Goal: Transaction & Acquisition: Book appointment/travel/reservation

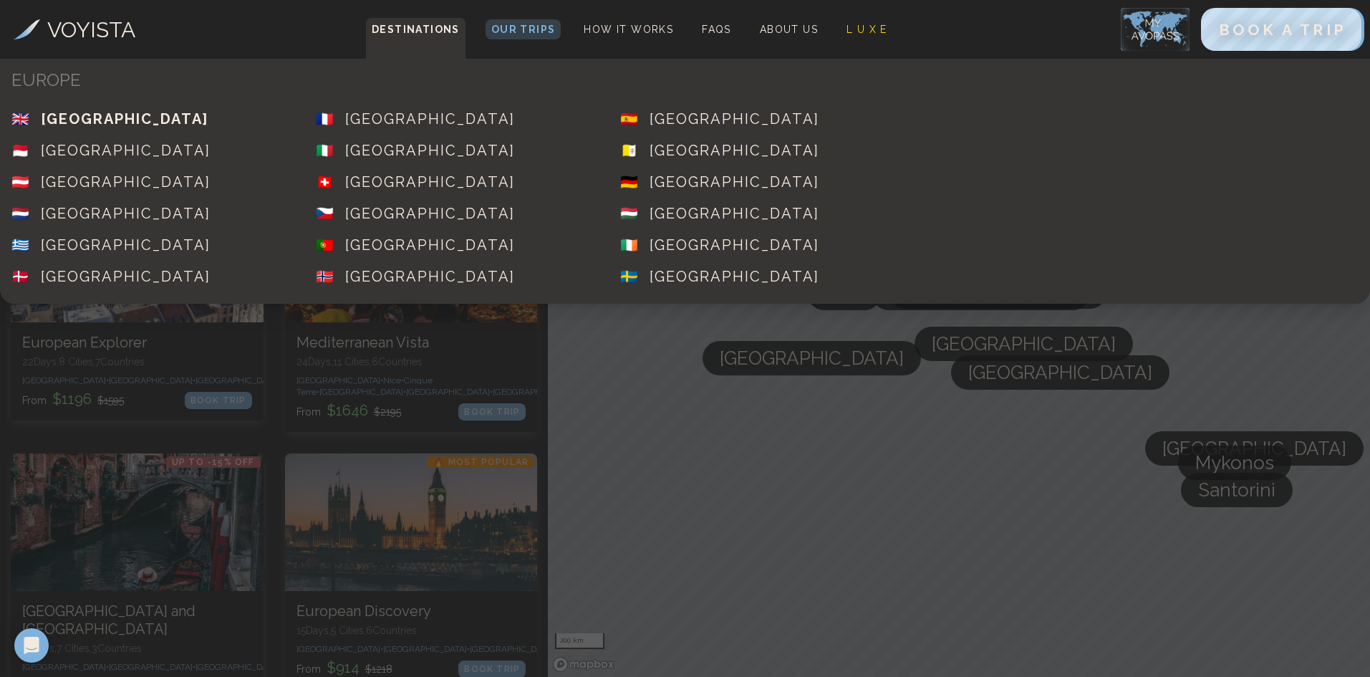
click at [168, 115] on div "[GEOGRAPHIC_DATA]" at bounding box center [125, 119] width 168 height 20
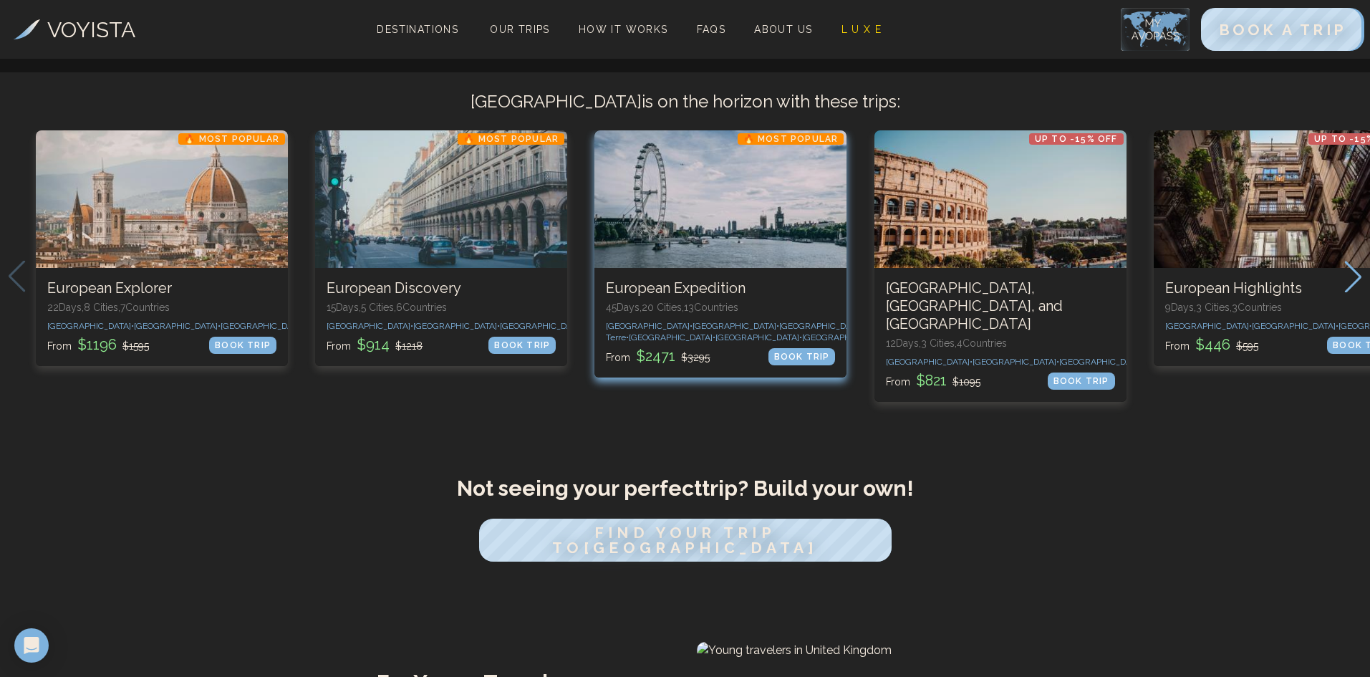
scroll to position [286, 0]
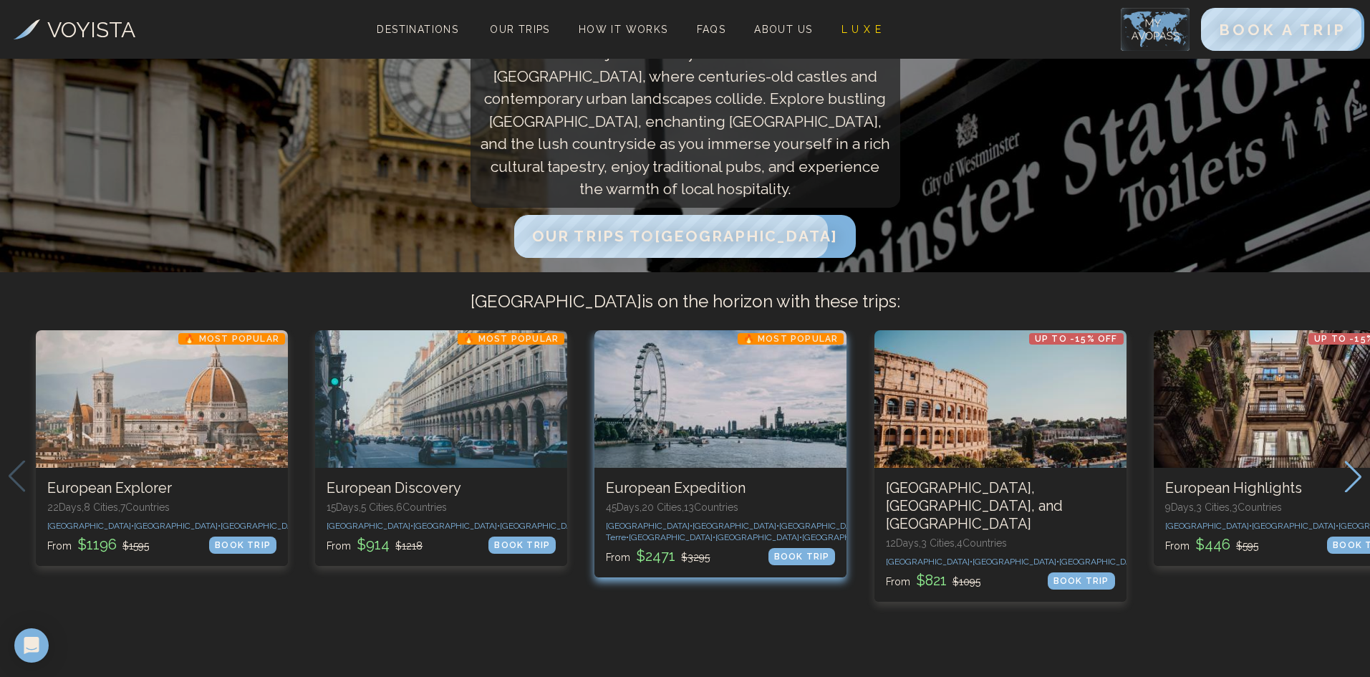
click at [732, 417] on div "3 / 10" at bounding box center [720, 398] width 252 height 137
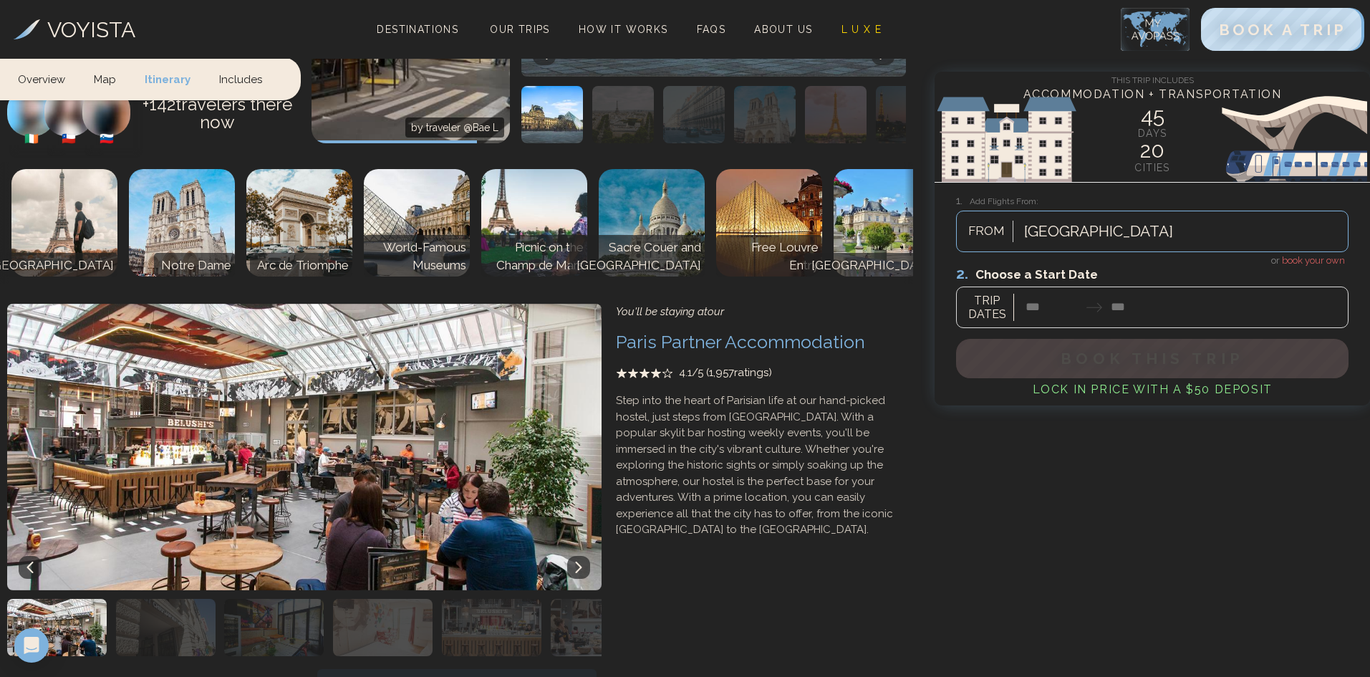
scroll to position [203, 0]
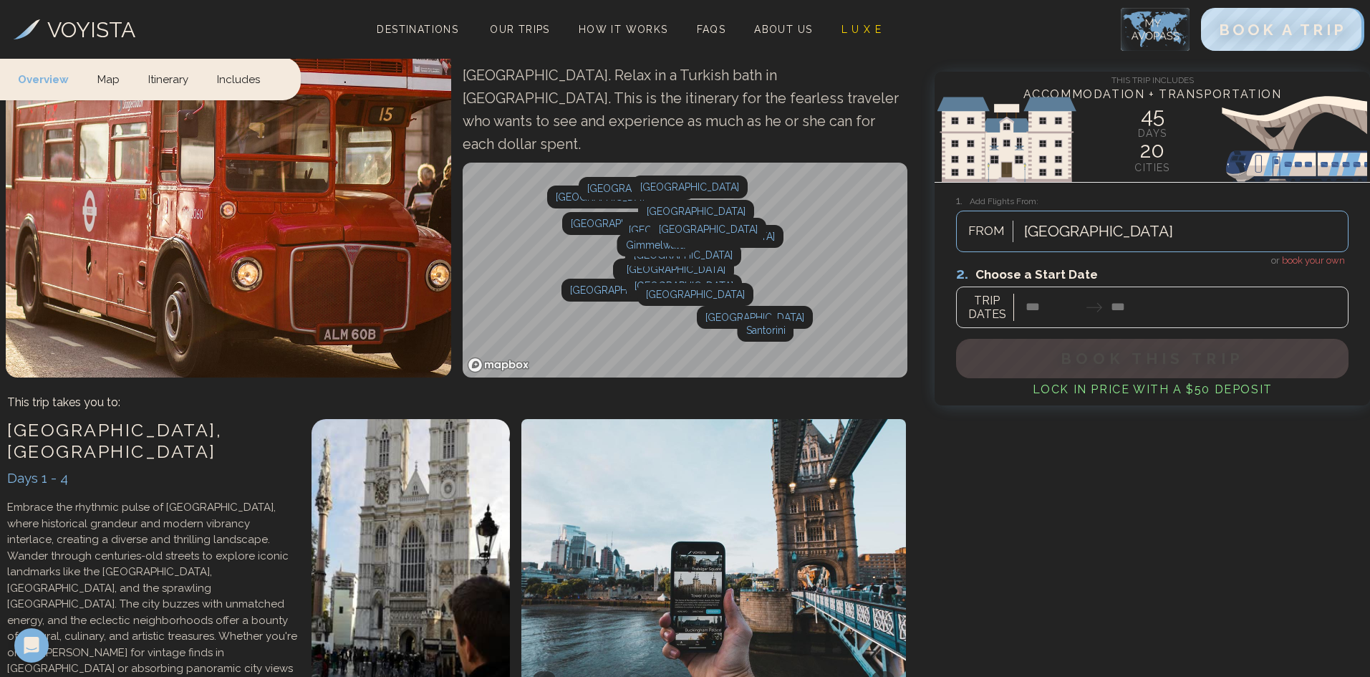
click at [175, 72] on link "Itinerary" at bounding box center [168, 78] width 69 height 42
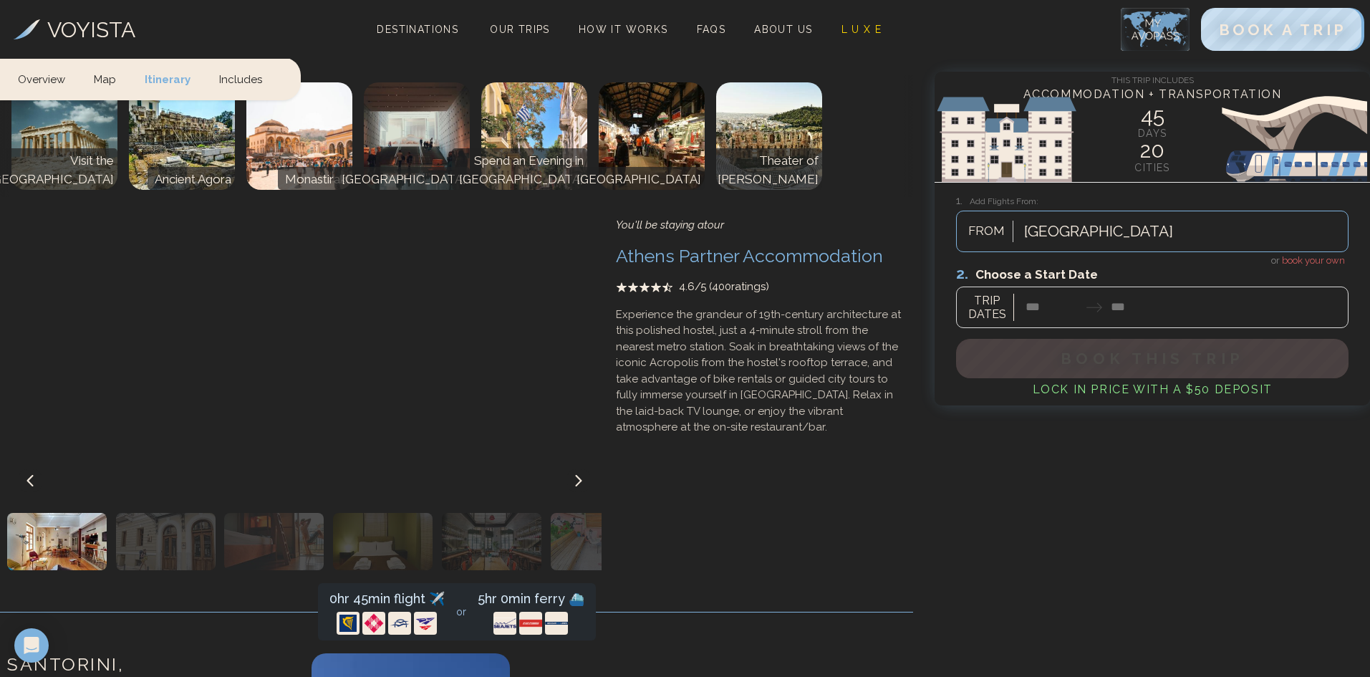
scroll to position [17613, 0]
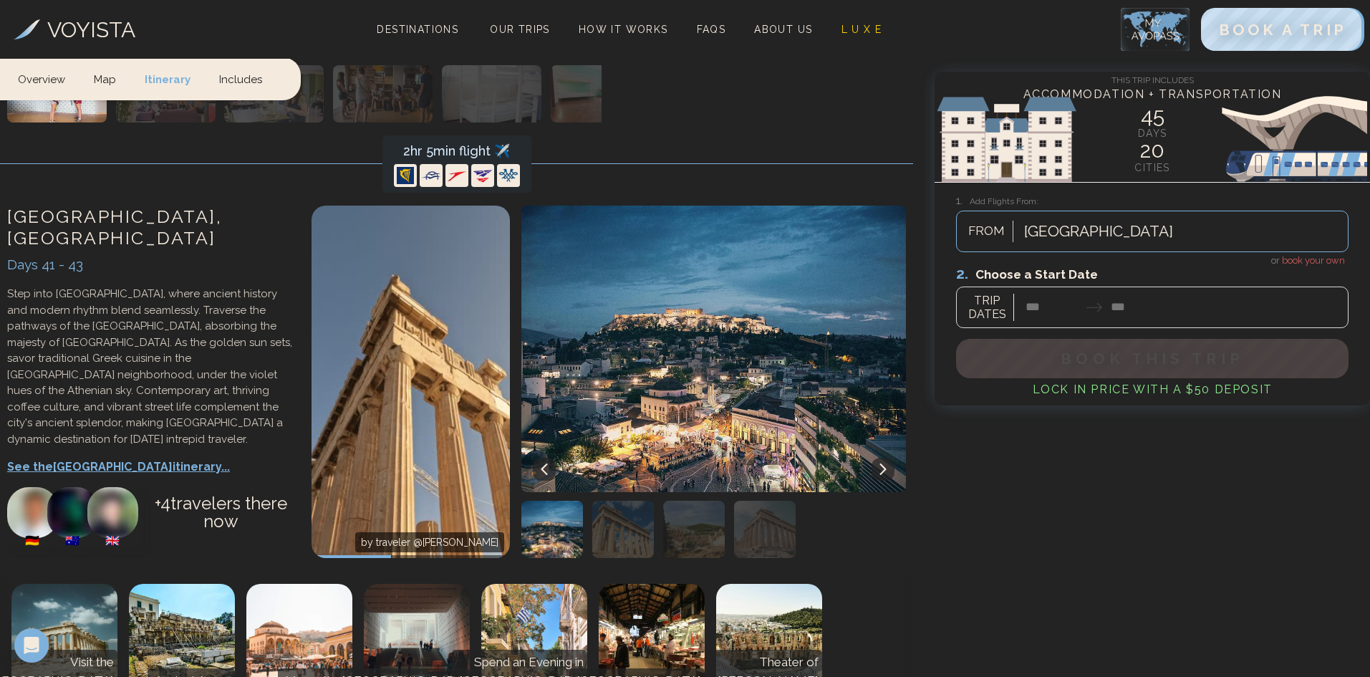
click at [1035, 305] on div at bounding box center [1152, 296] width 392 height 64
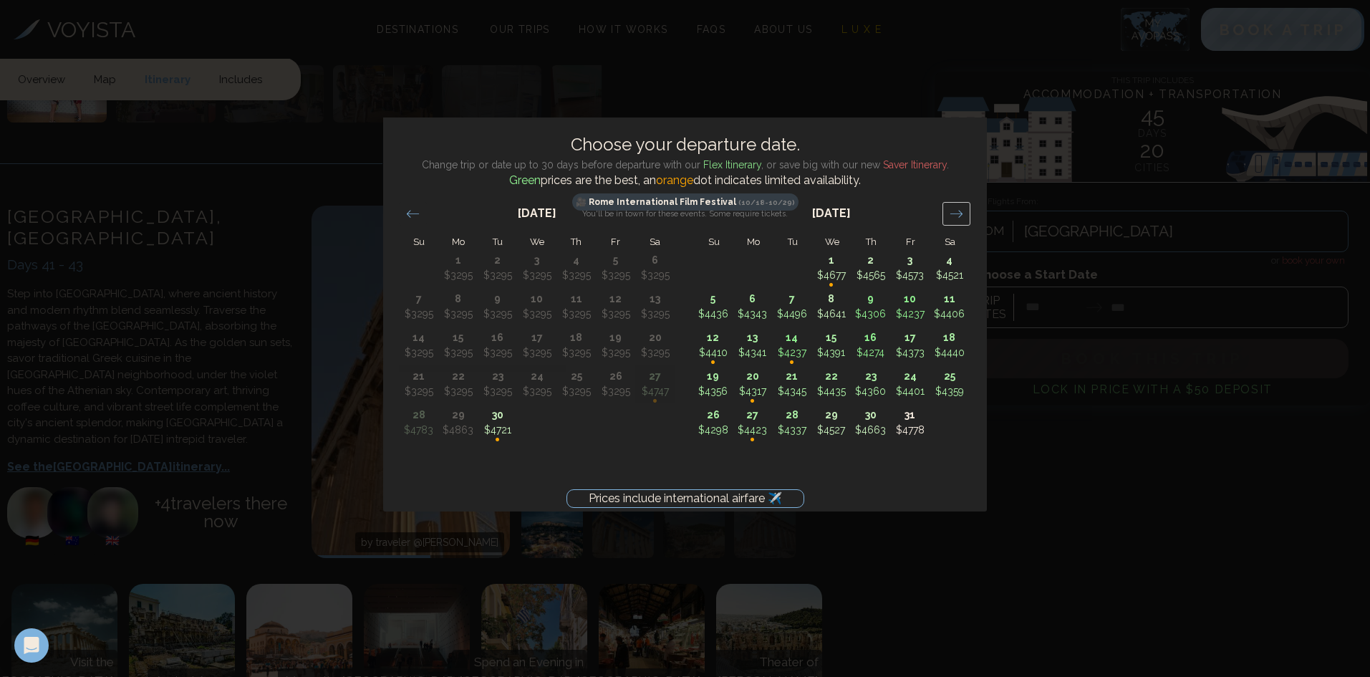
click at [957, 212] on icon "Move forward to switch to the next month." at bounding box center [956, 214] width 14 height 14
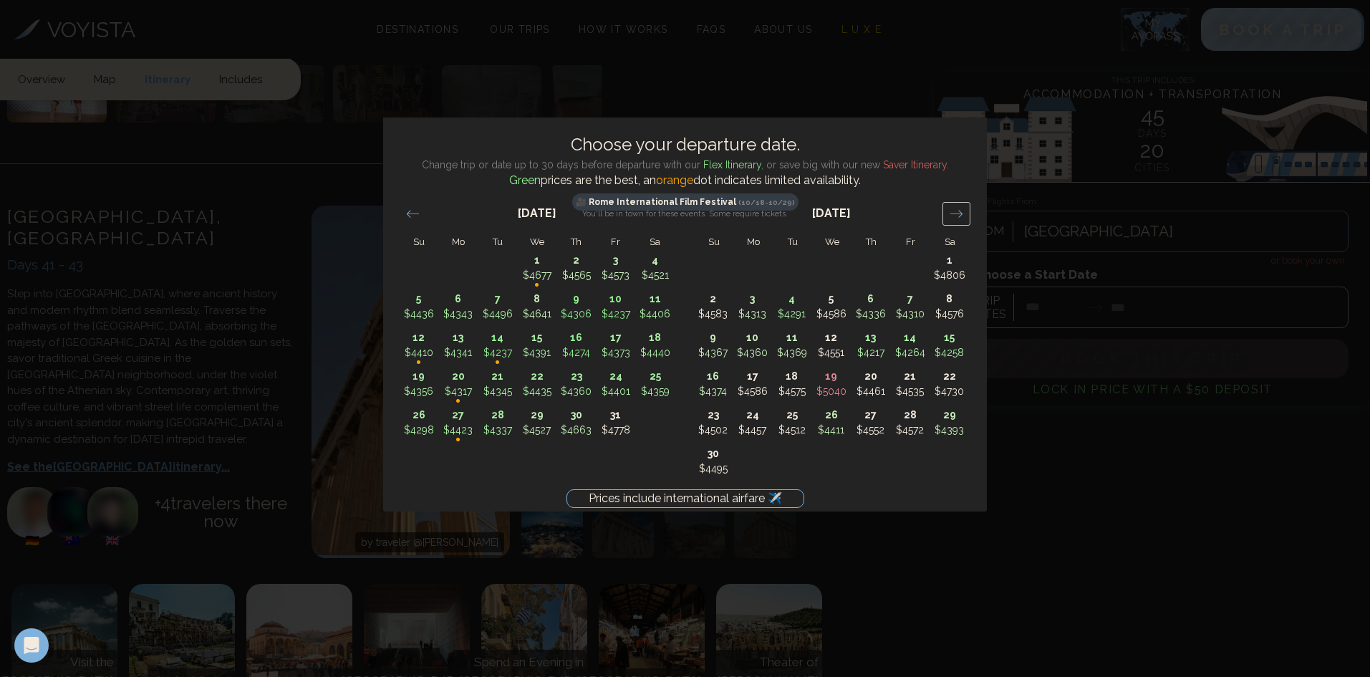
click at [957, 212] on icon "Move forward to switch to the next month." at bounding box center [956, 214] width 14 height 14
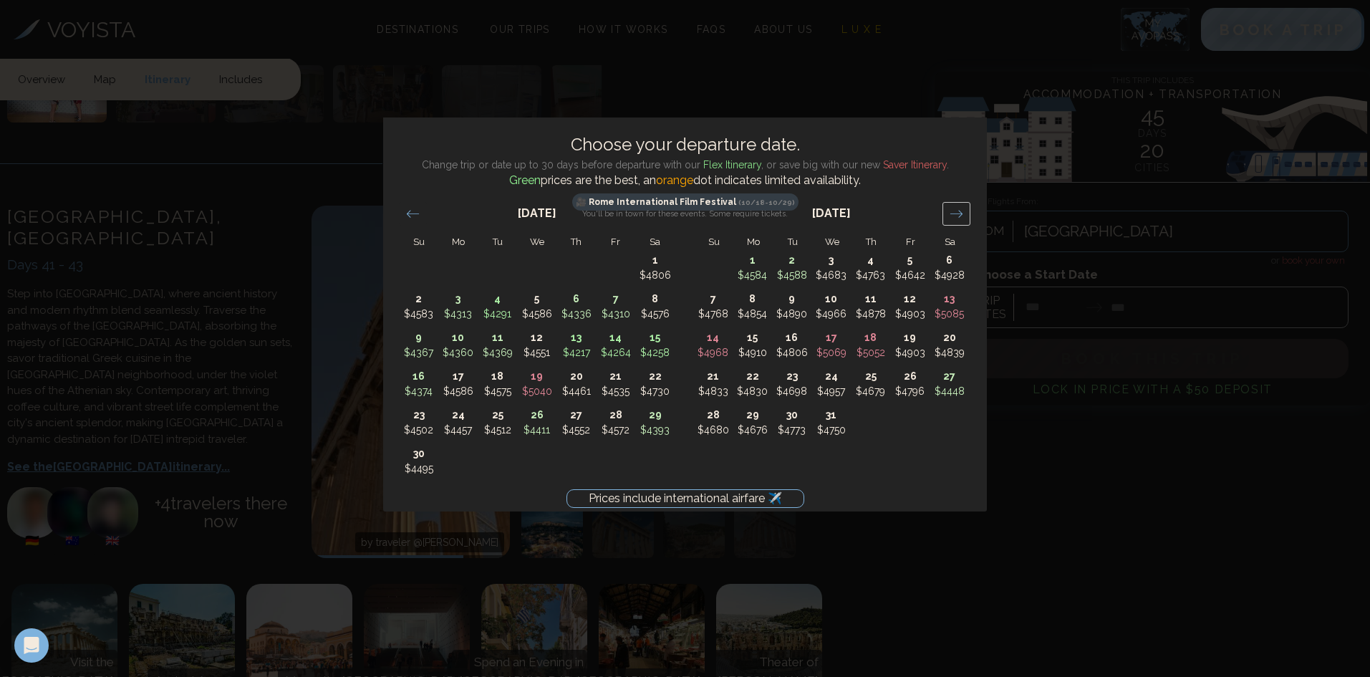
click at [957, 212] on icon "Move forward to switch to the next month." at bounding box center [956, 214] width 14 height 14
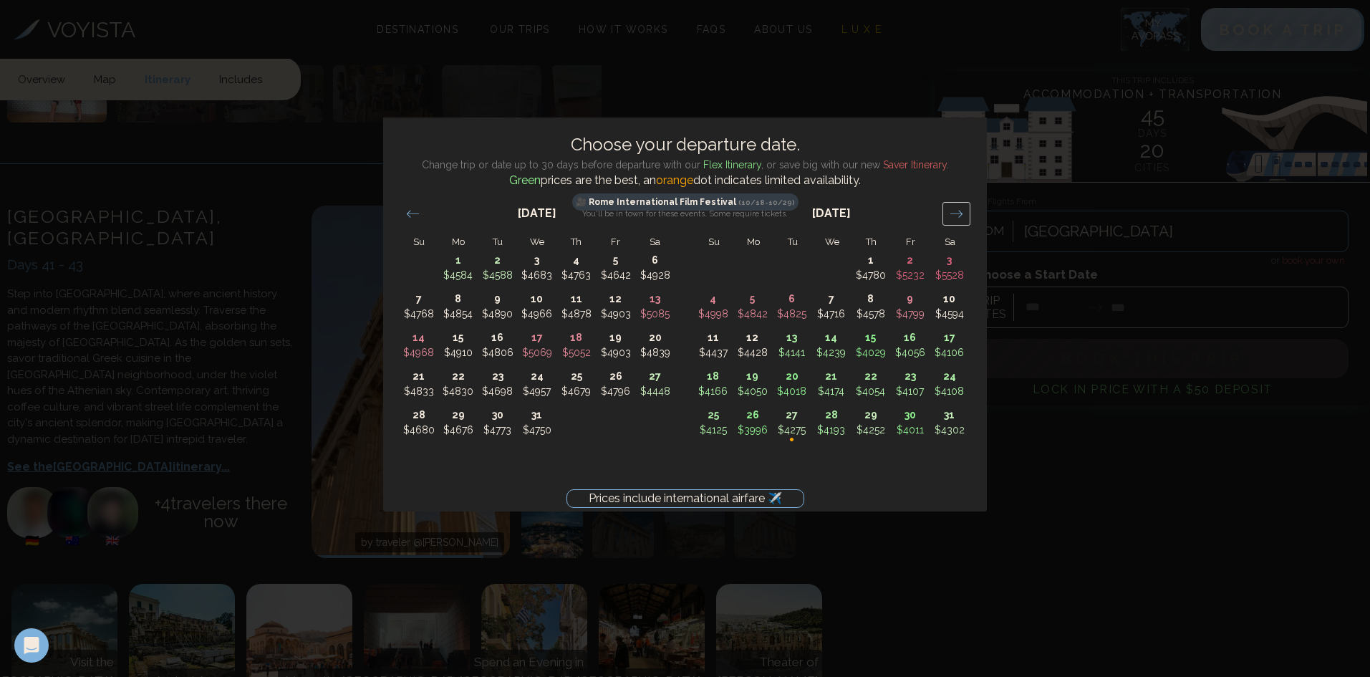
click at [957, 212] on icon "Move forward to switch to the next month." at bounding box center [956, 214] width 14 height 14
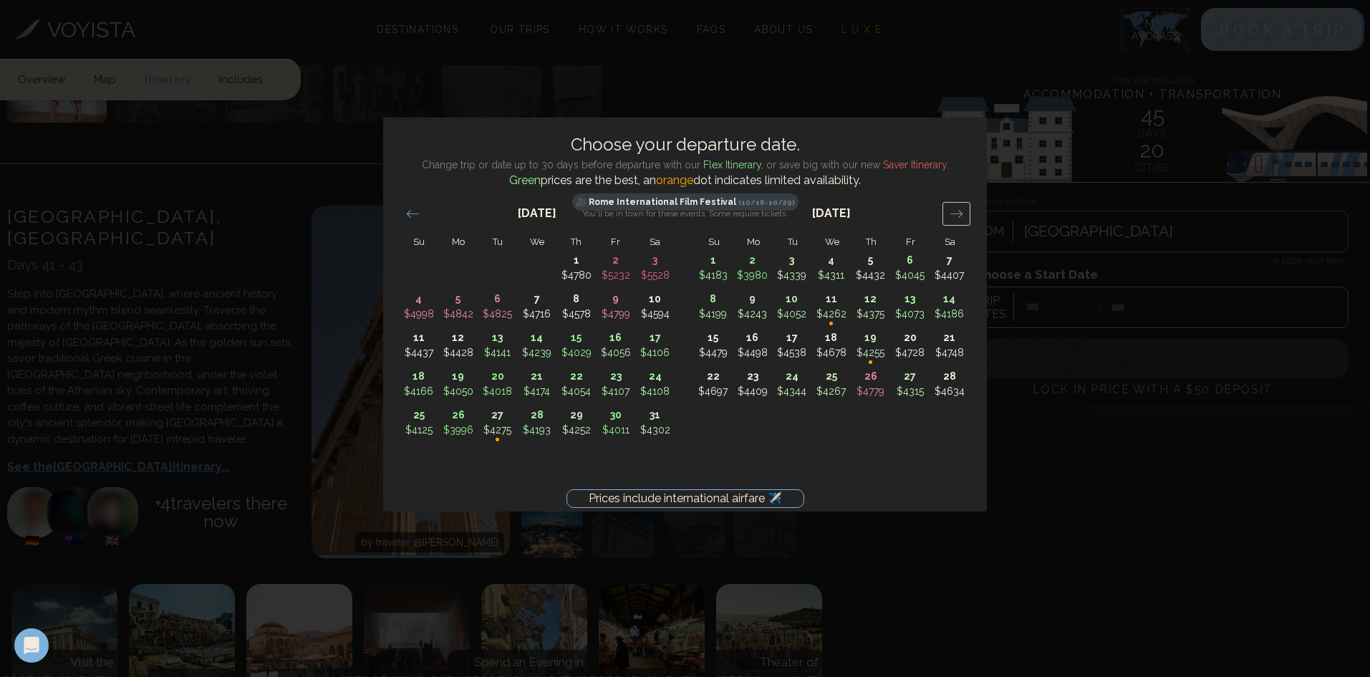
click at [957, 212] on icon "Move forward to switch to the next month." at bounding box center [956, 214] width 14 height 14
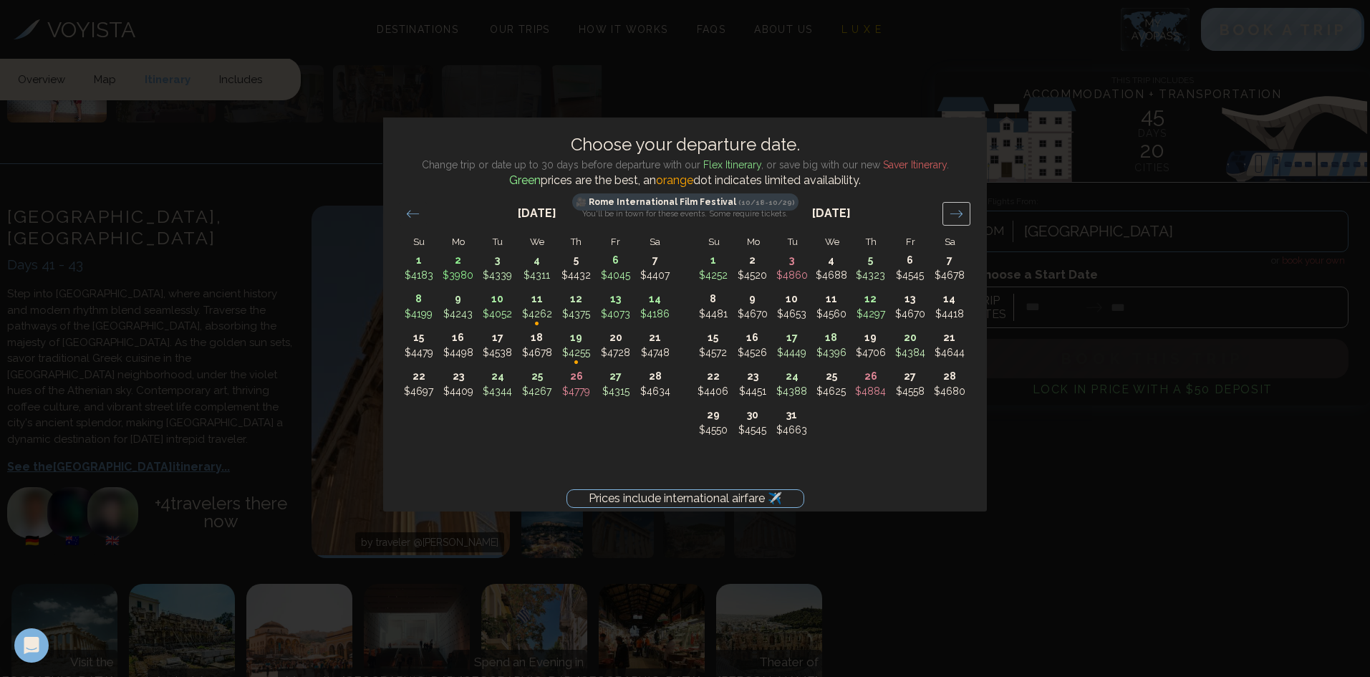
click at [957, 212] on icon "Move forward to switch to the next month." at bounding box center [956, 214] width 14 height 14
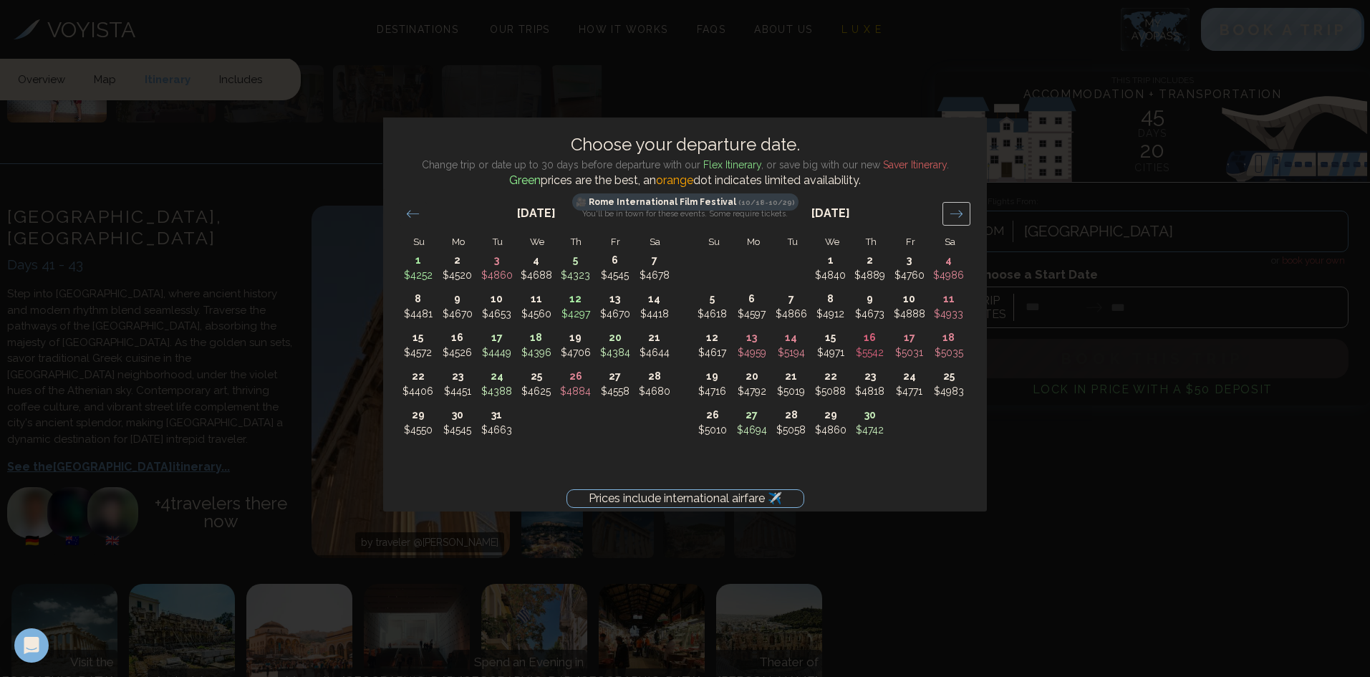
click at [957, 212] on icon "Move forward to switch to the next month." at bounding box center [956, 214] width 14 height 14
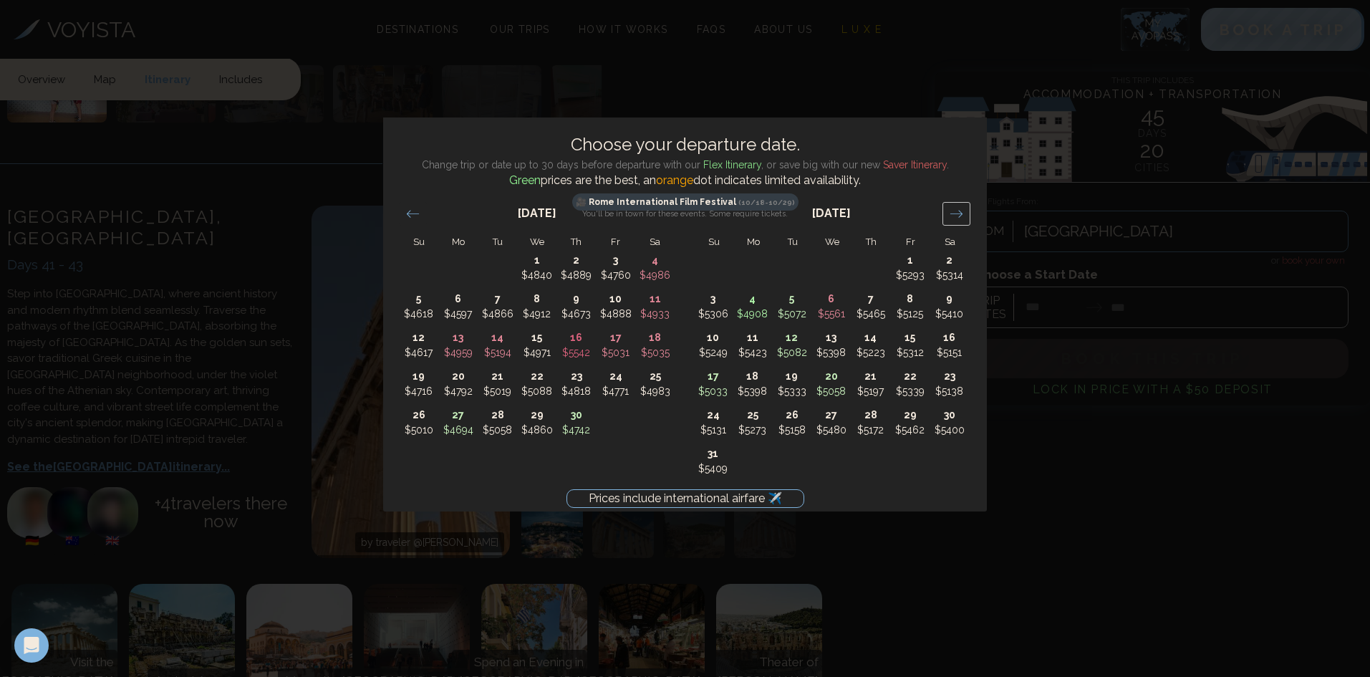
click at [957, 212] on icon "Move forward to switch to the next month." at bounding box center [956, 214] width 14 height 14
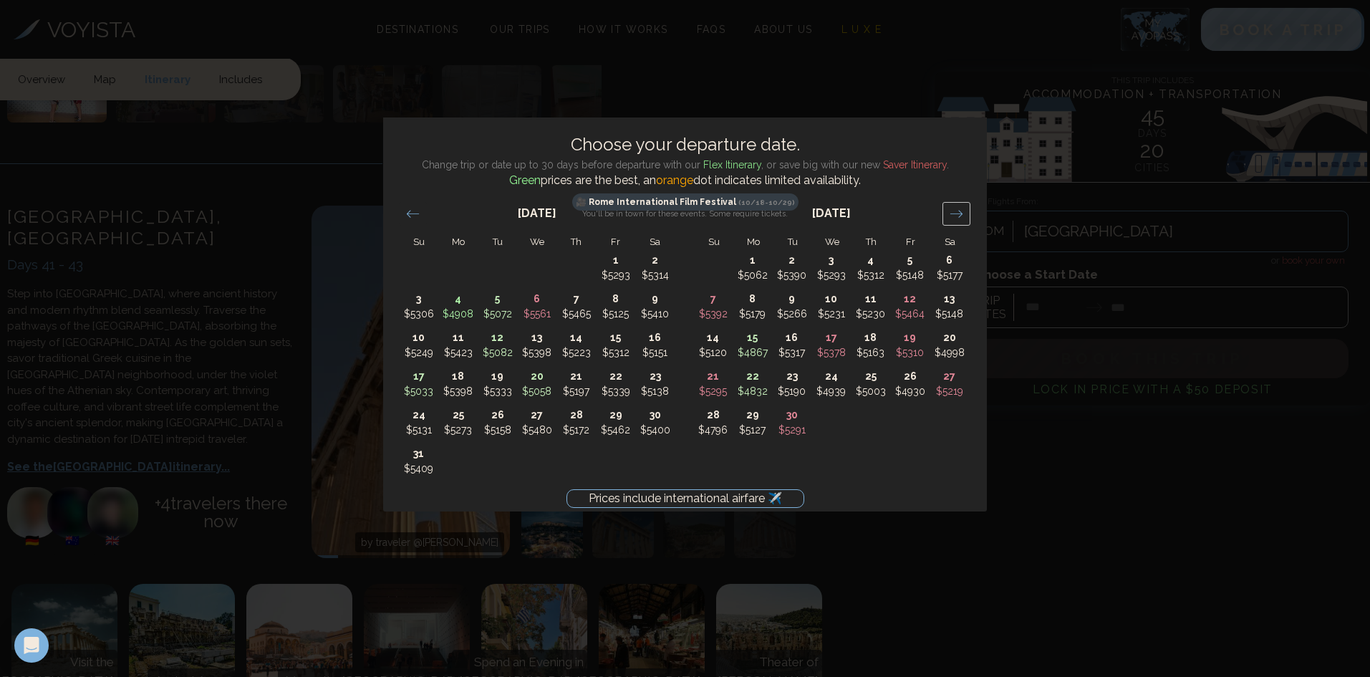
click at [957, 212] on icon "Move forward to switch to the next month." at bounding box center [956, 214] width 14 height 14
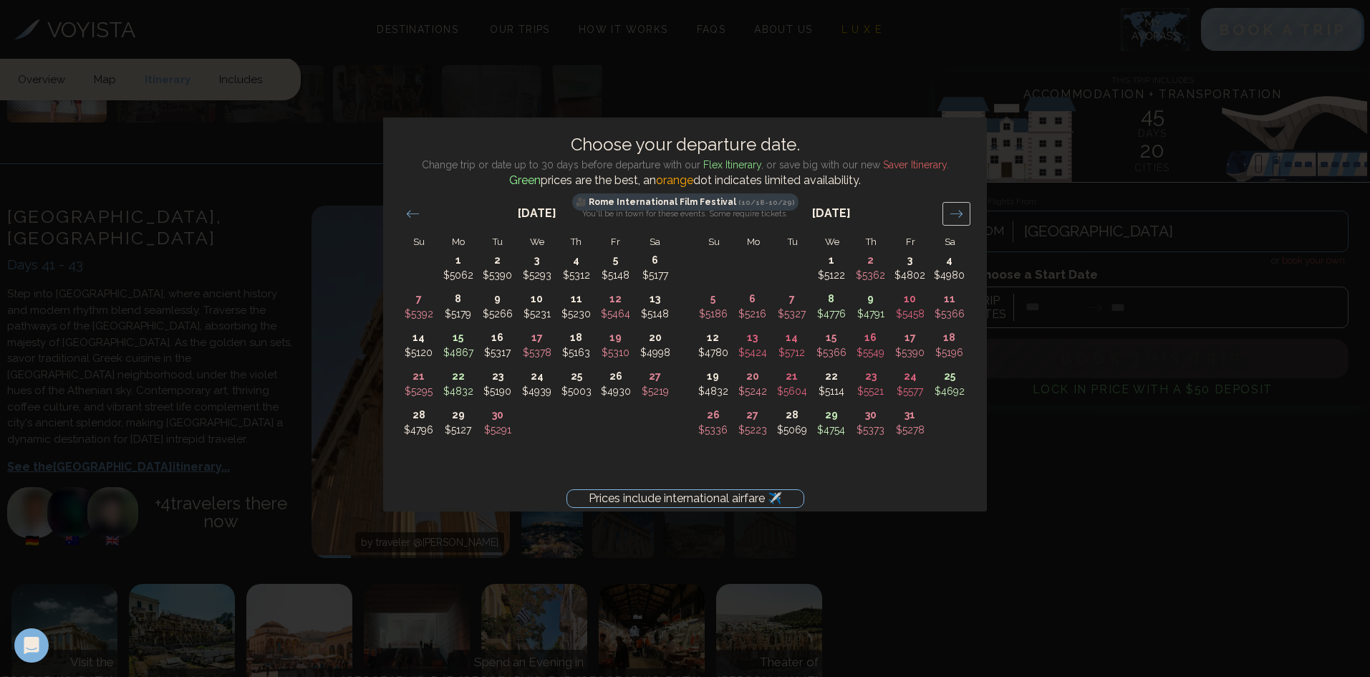
click at [957, 212] on icon "Move forward to switch to the next month." at bounding box center [956, 214] width 14 height 14
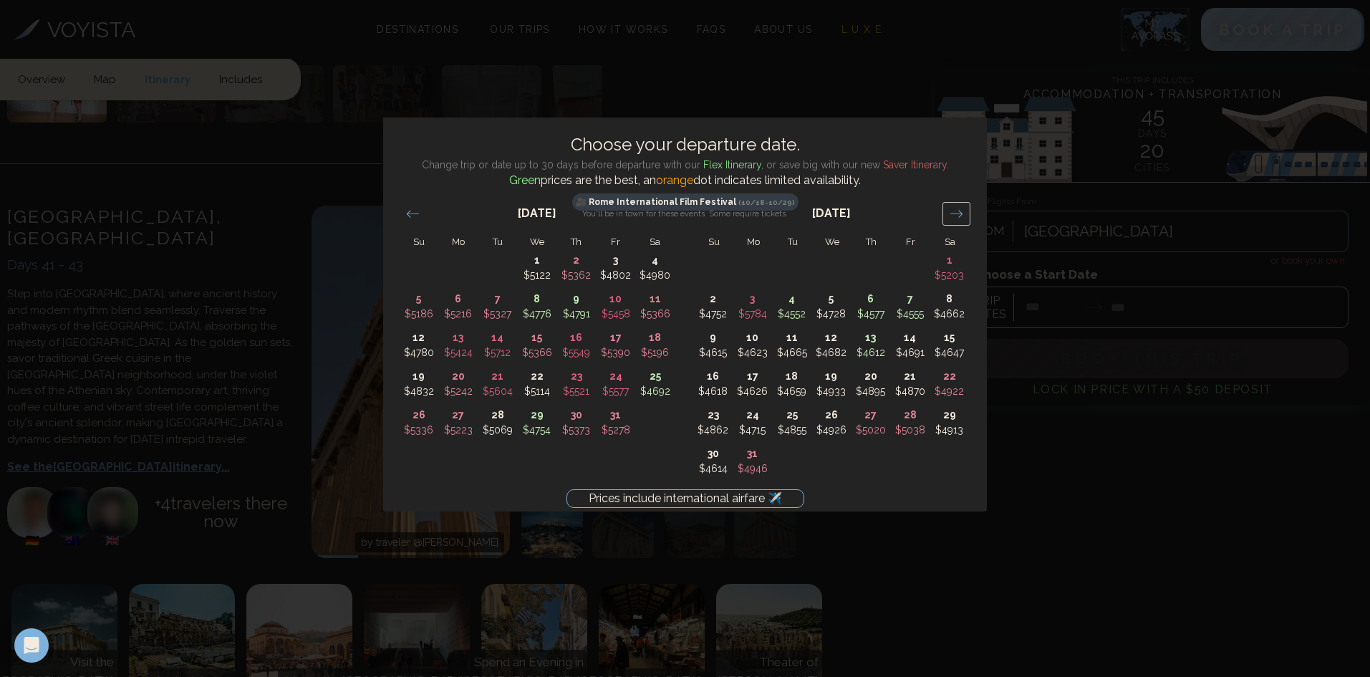
click at [957, 212] on icon "Move forward to switch to the next month." at bounding box center [956, 214] width 14 height 14
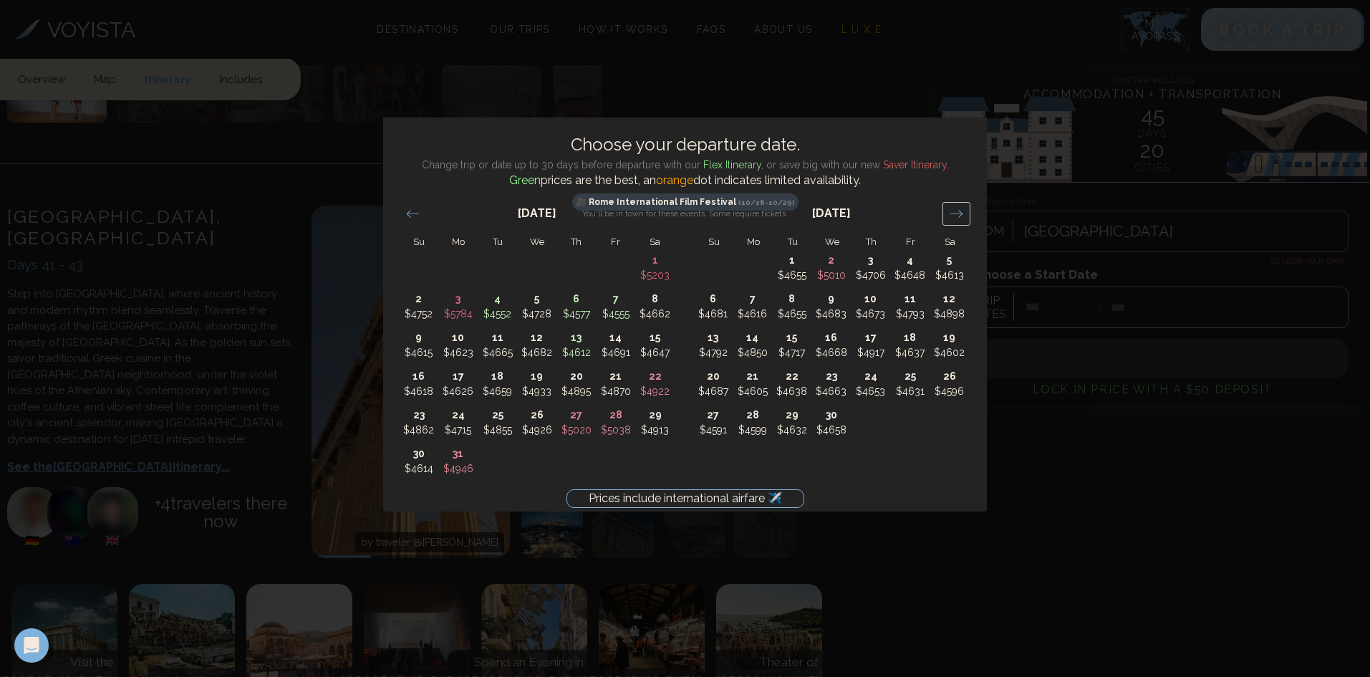
click at [957, 212] on icon "Move forward to switch to the next month." at bounding box center [956, 214] width 14 height 14
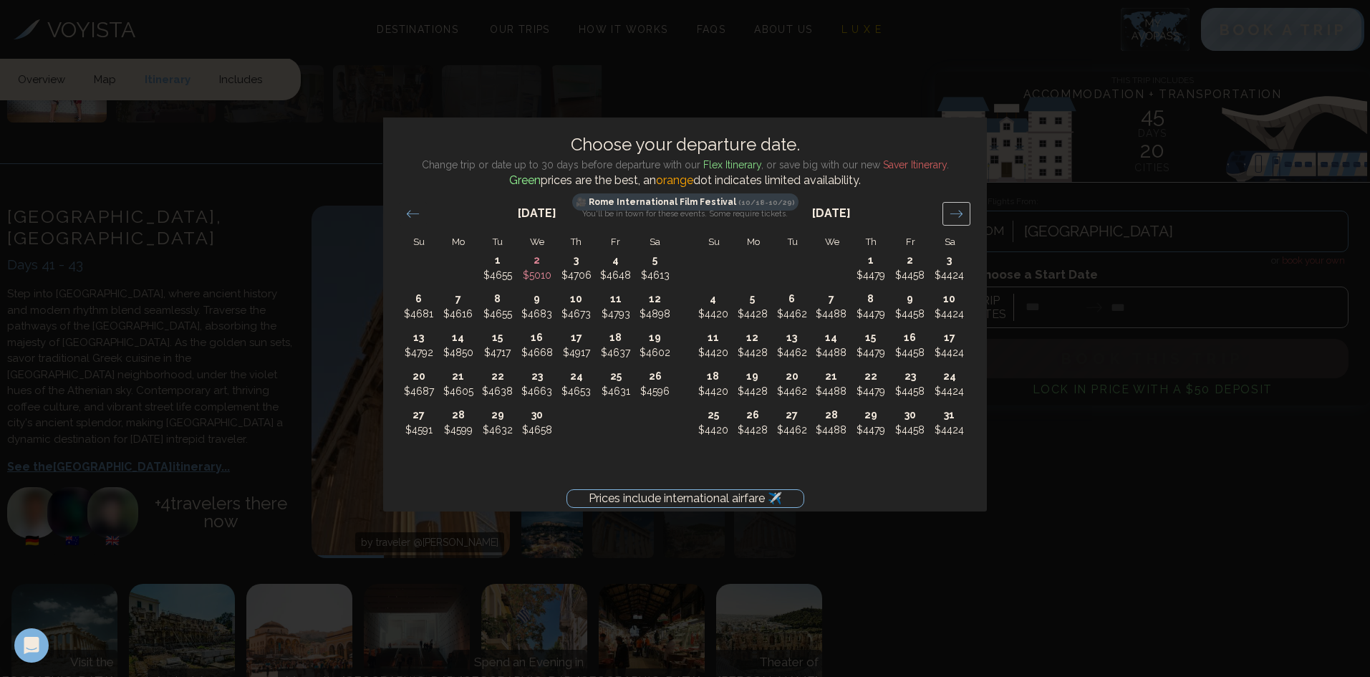
click at [957, 212] on icon "Move forward to switch to the next month." at bounding box center [956, 214] width 14 height 14
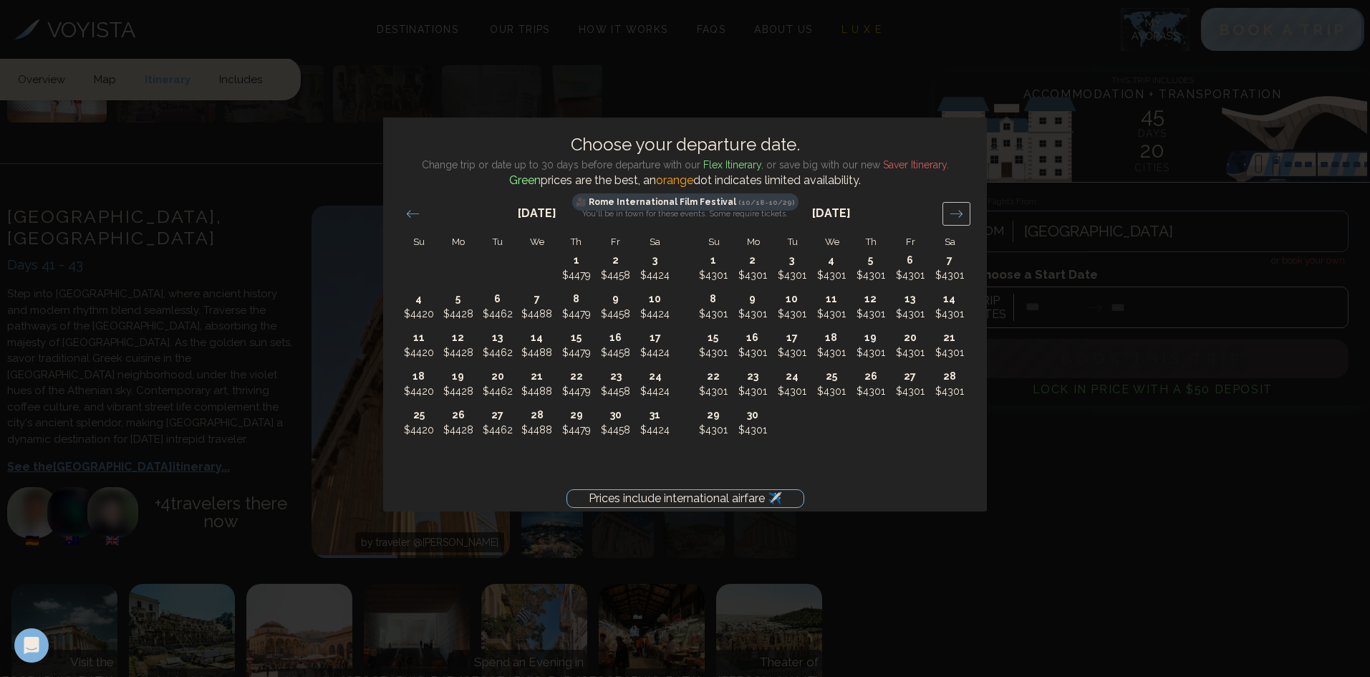
click at [957, 212] on icon "Move forward to switch to the next month." at bounding box center [956, 214] width 14 height 14
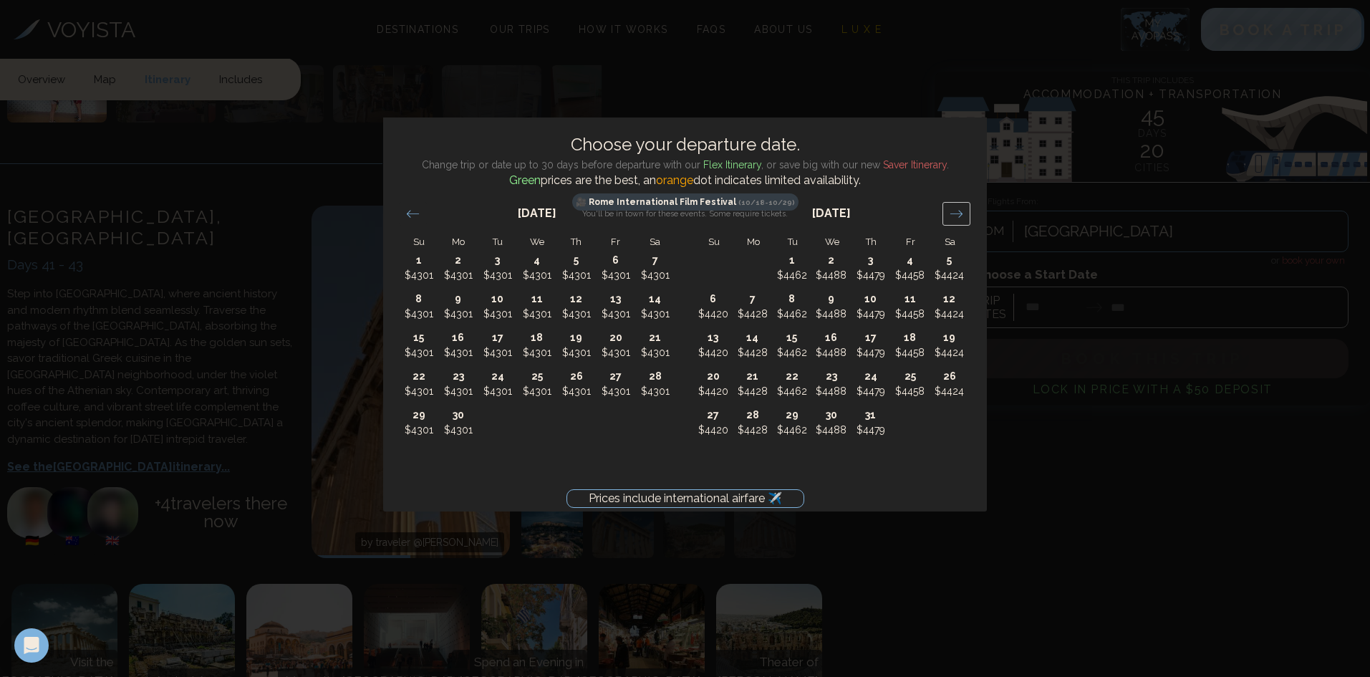
click at [957, 212] on icon "Move forward to switch to the next month." at bounding box center [956, 214] width 14 height 14
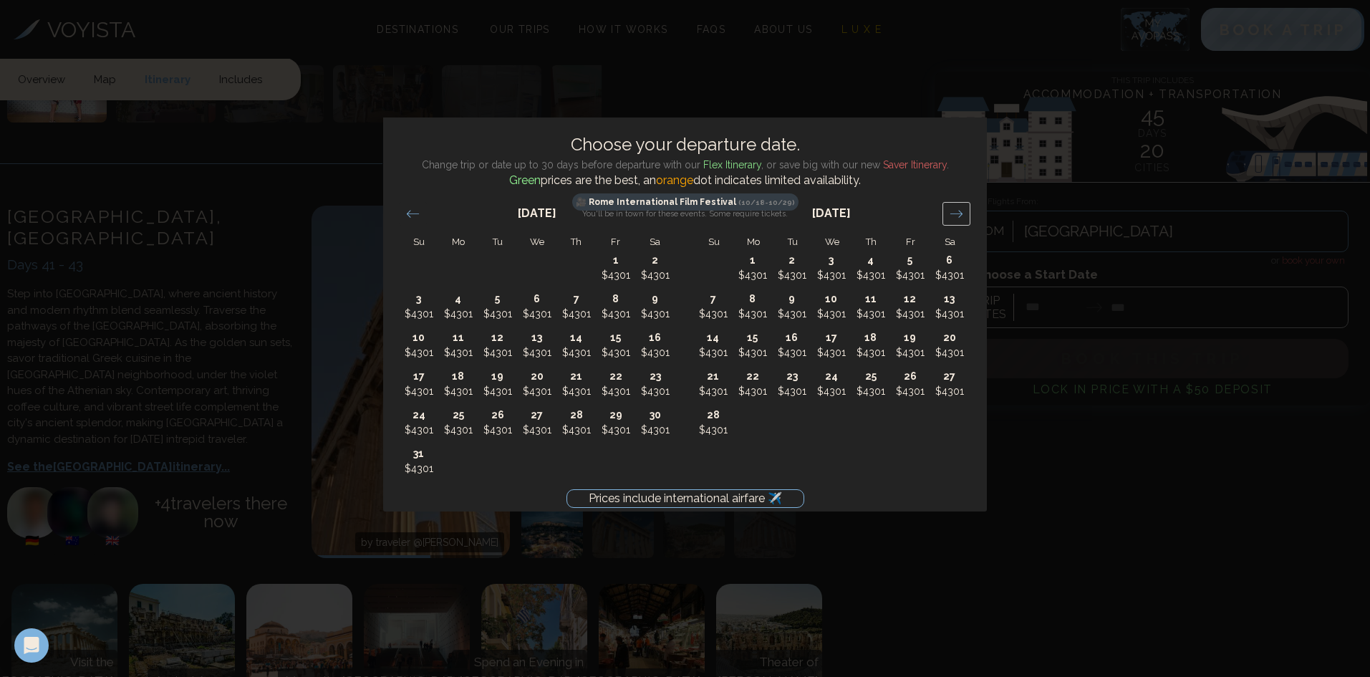
click at [957, 212] on icon "Move forward to switch to the next month." at bounding box center [956, 214] width 14 height 14
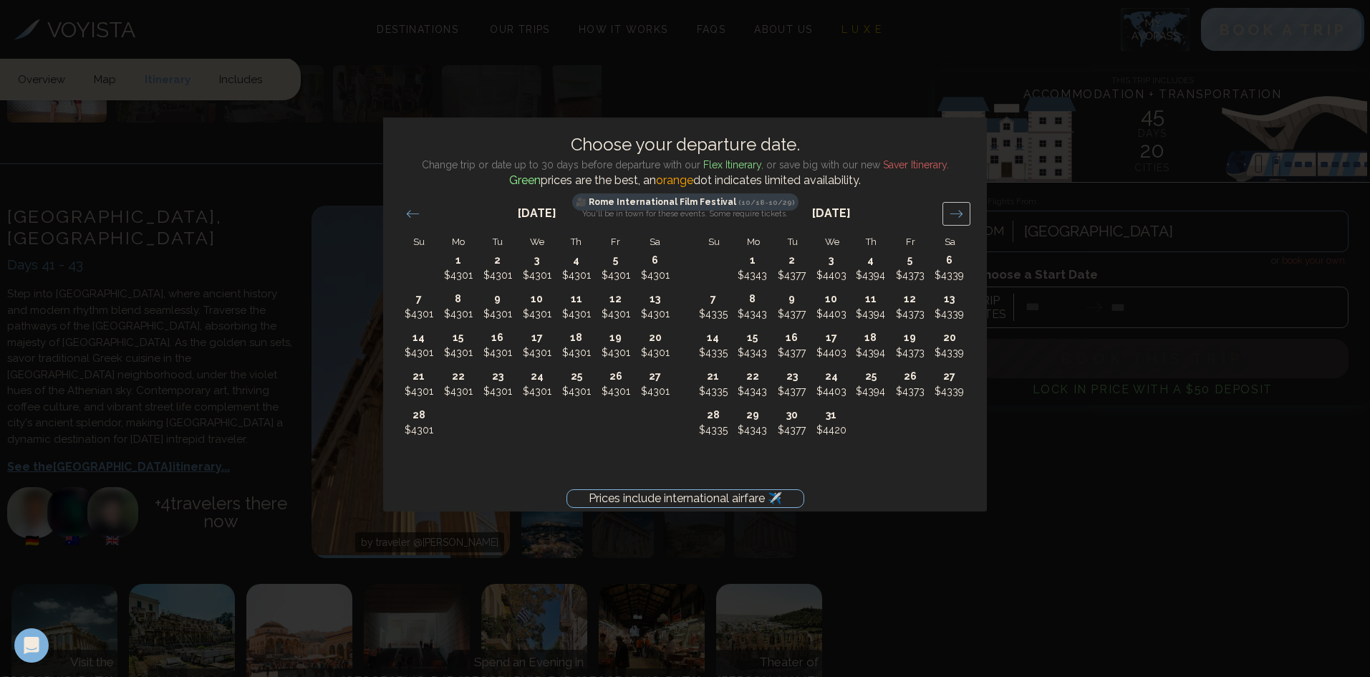
click at [957, 212] on icon "Move forward to switch to the next month." at bounding box center [956, 214] width 14 height 14
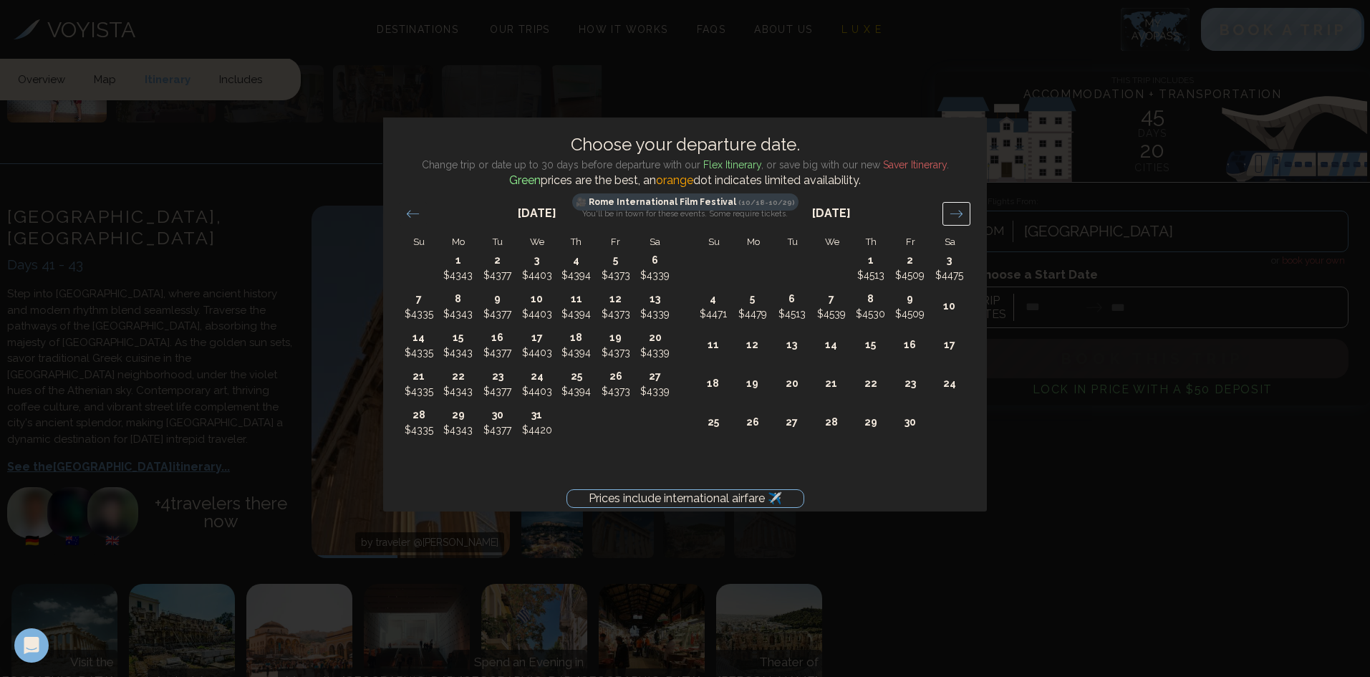
click at [957, 212] on icon "Move forward to switch to the next month." at bounding box center [956, 214] width 14 height 14
click at [1050, 556] on div "Prices include international airfare ✈️ Choose your departure date. Change trip…" at bounding box center [685, 338] width 1370 height 677
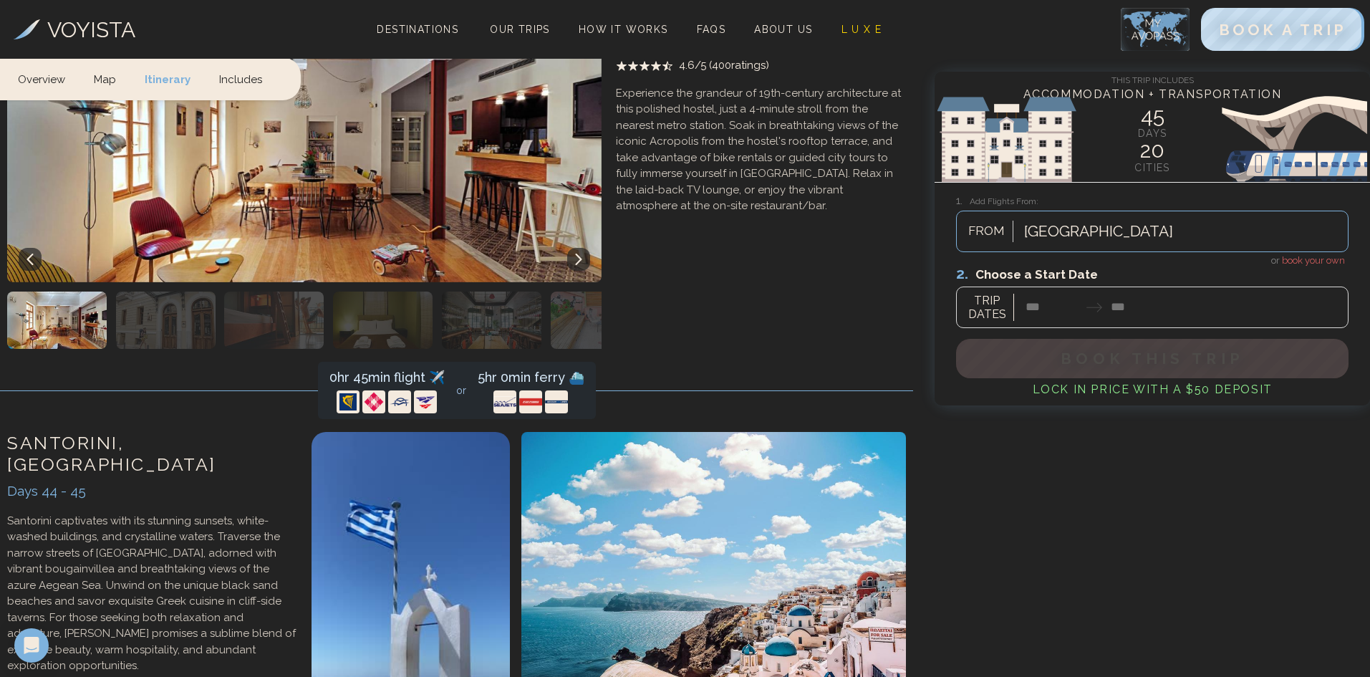
scroll to position [18329, 0]
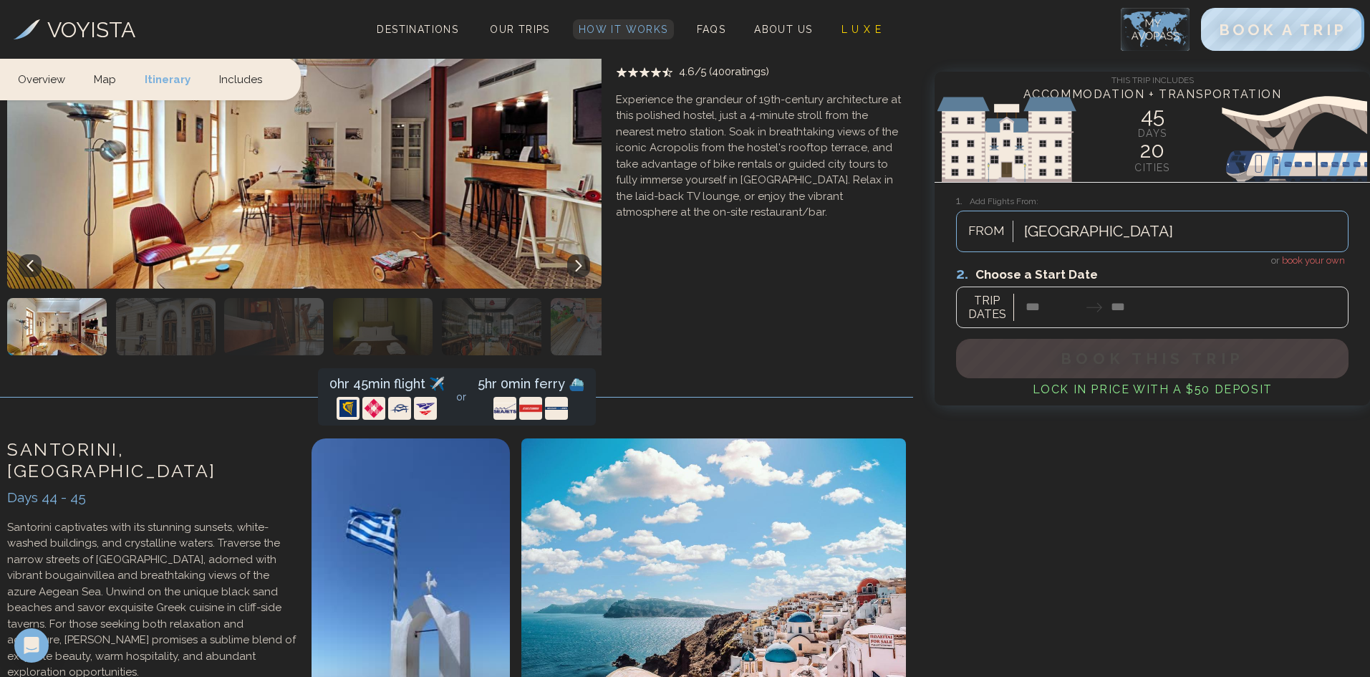
click at [646, 29] on span "How It Works" at bounding box center [624, 29] width 90 height 11
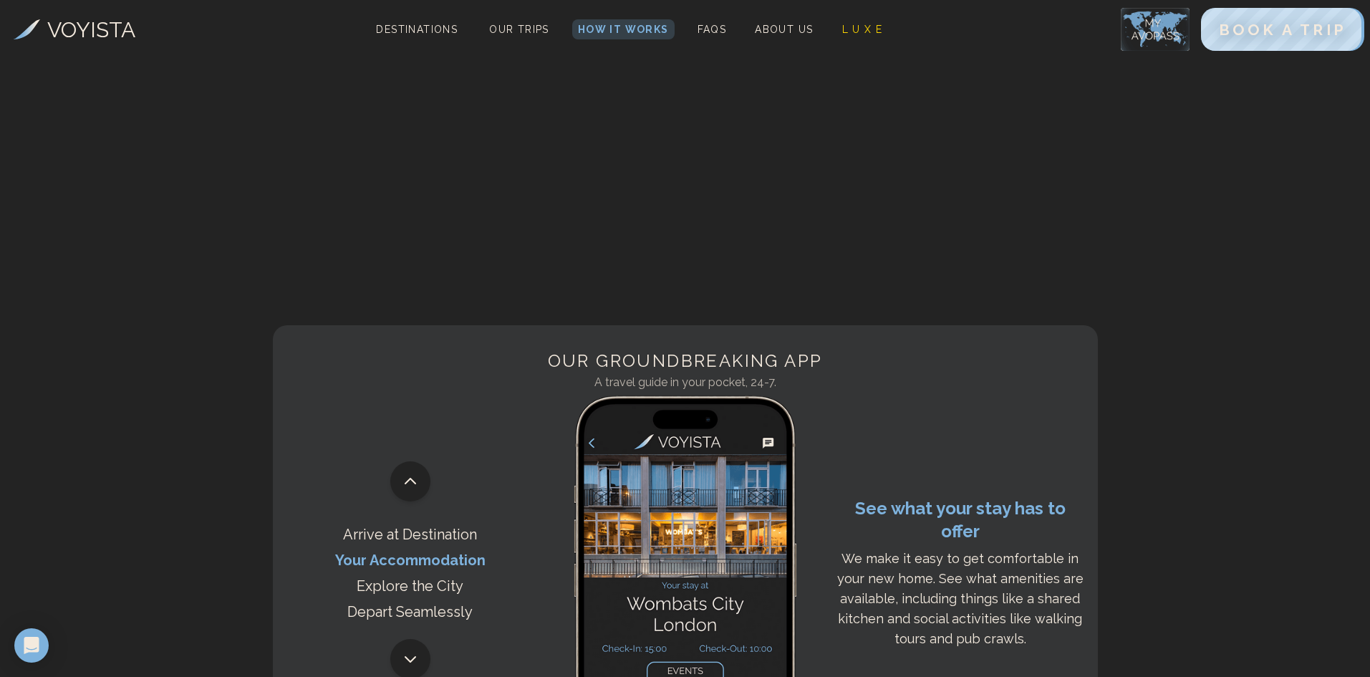
scroll to position [788, 0]
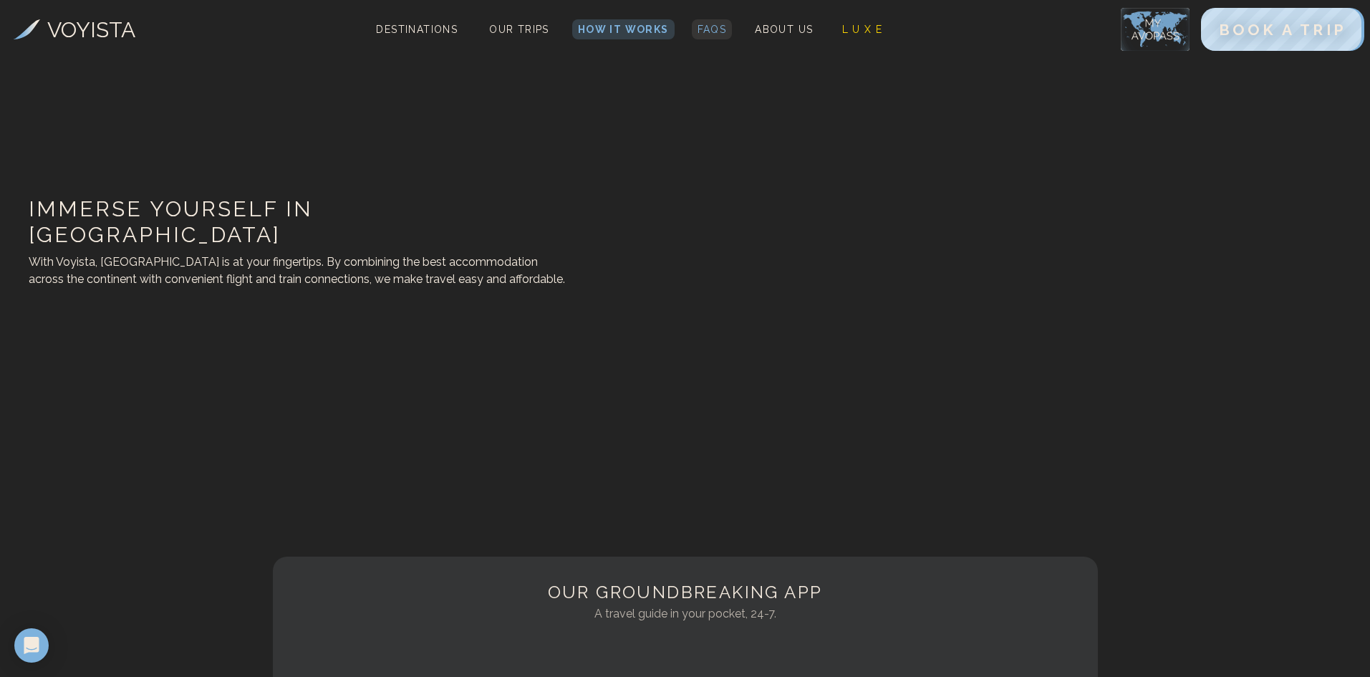
click at [714, 34] on span "FAQs" at bounding box center [711, 29] width 29 height 11
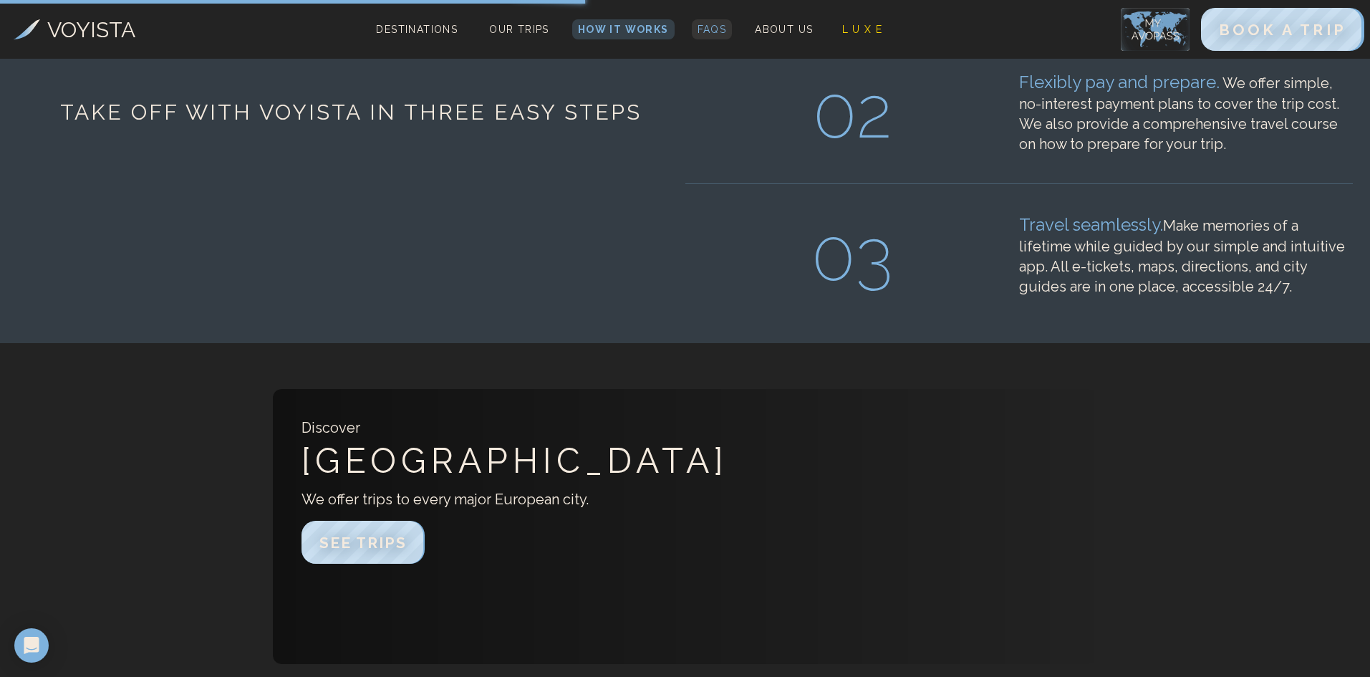
scroll to position [2148, 0]
